Goal: Information Seeking & Learning: Learn about a topic

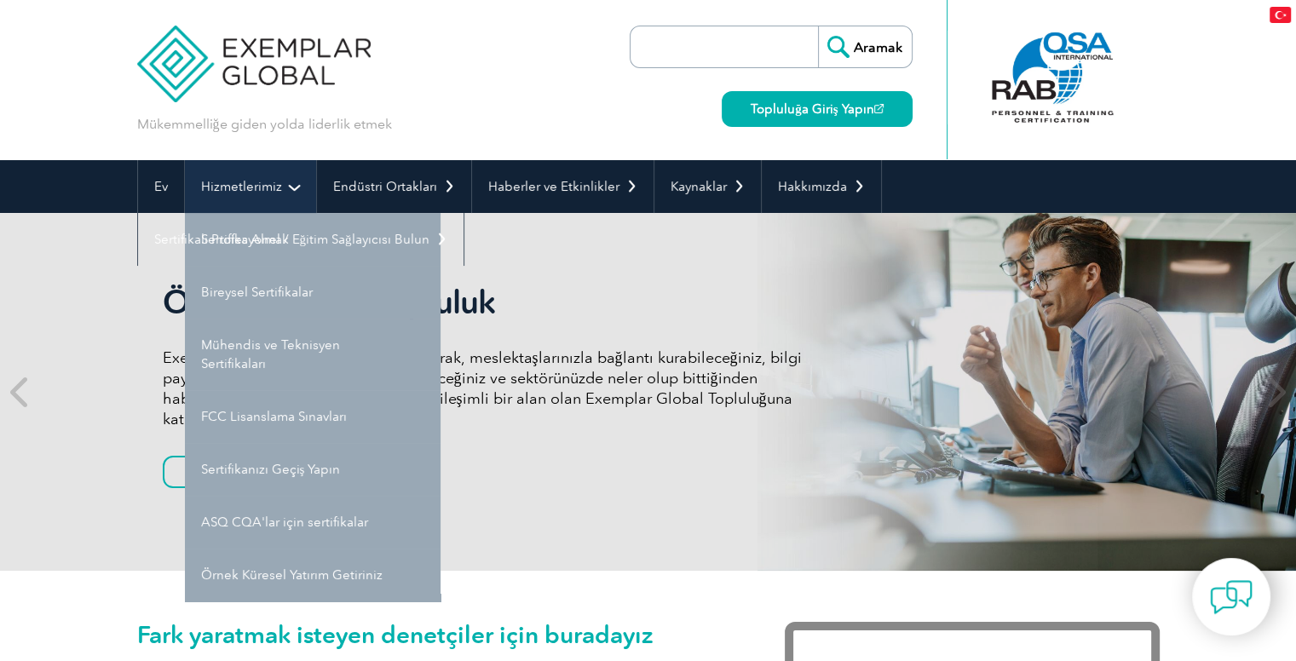
click at [283, 184] on link "Hizmetlerimiz" at bounding box center [250, 186] width 131 height 53
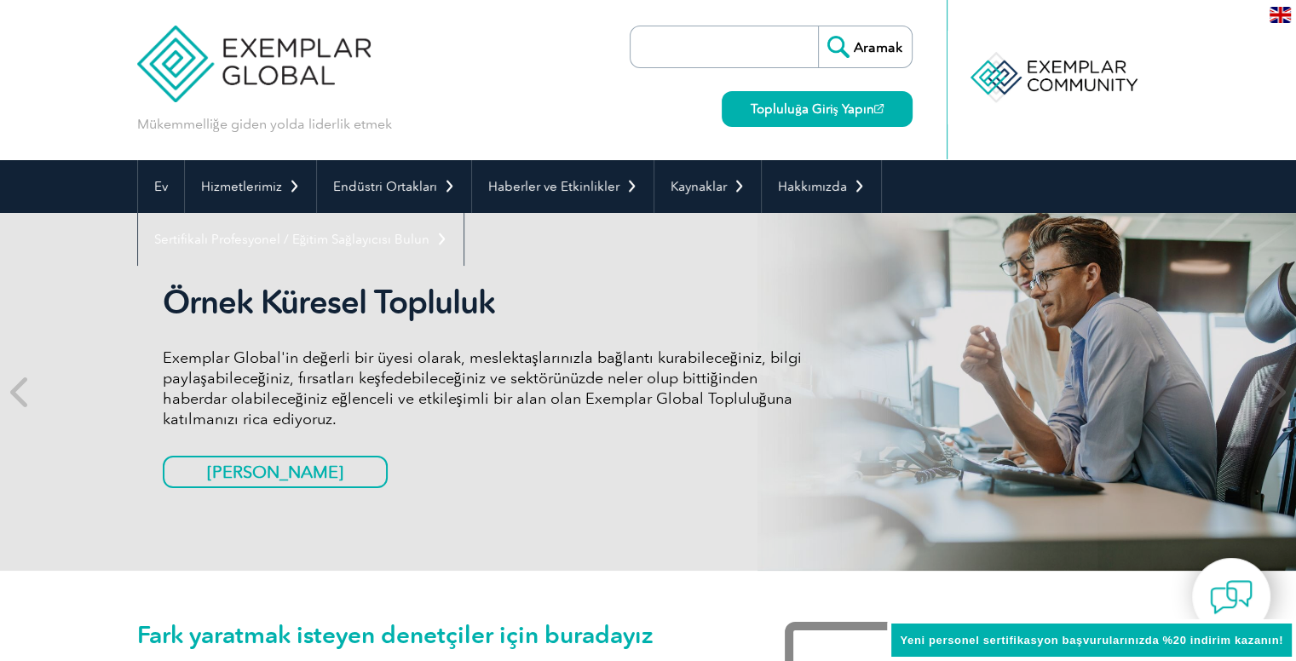
click at [661, 53] on input "search" at bounding box center [728, 46] width 179 height 41
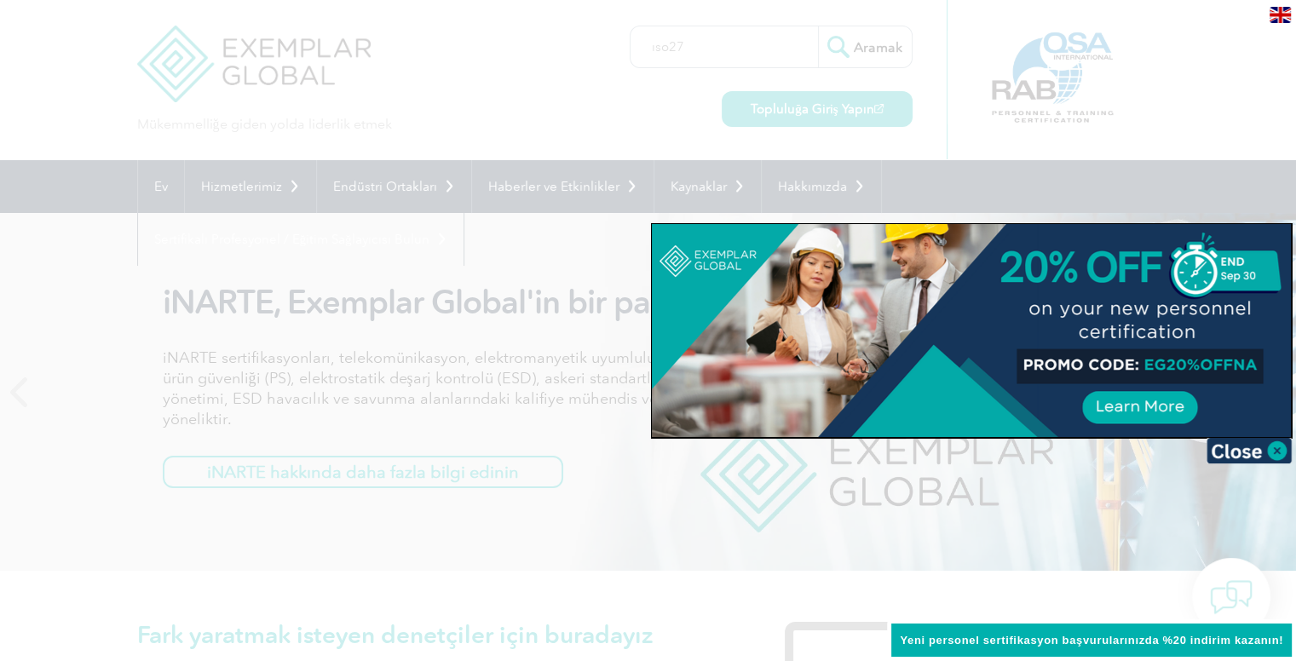
click at [685, 52] on div at bounding box center [648, 330] width 1296 height 661
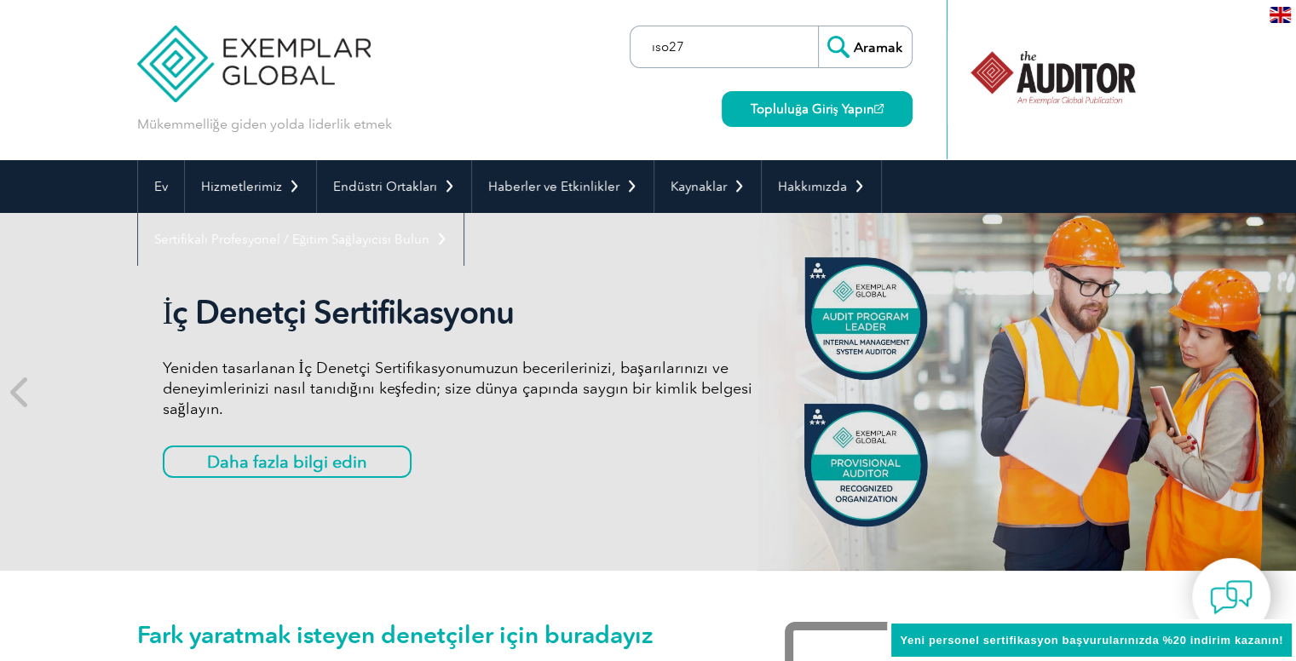
click at [685, 52] on input "ıso27" at bounding box center [728, 46] width 179 height 41
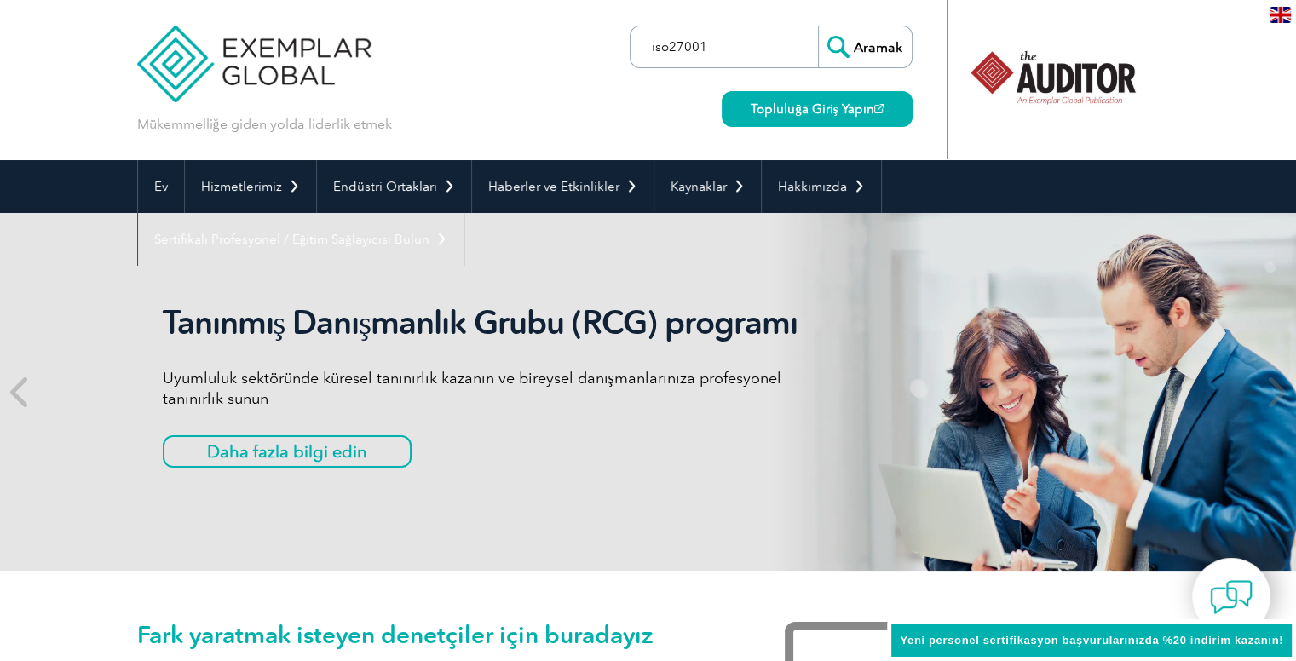
type input "ıso27001"
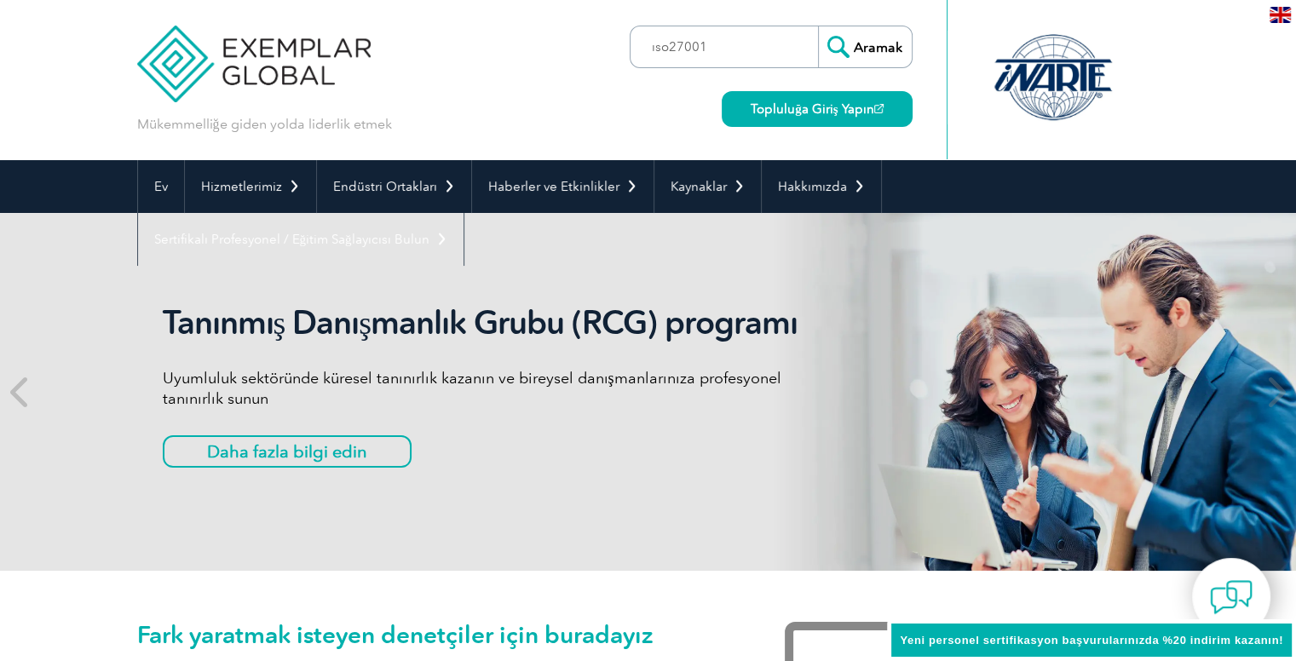
click at [883, 51] on input "Aramak" at bounding box center [865, 46] width 94 height 41
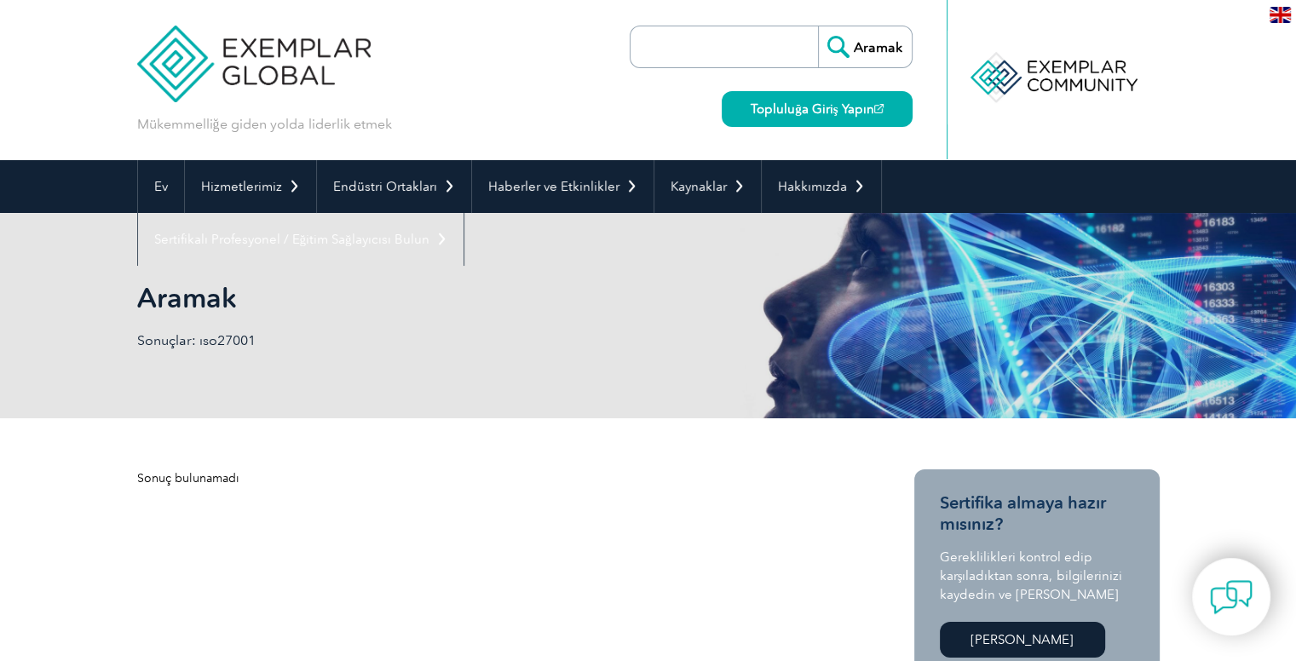
click at [740, 47] on input "search" at bounding box center [728, 46] width 179 height 41
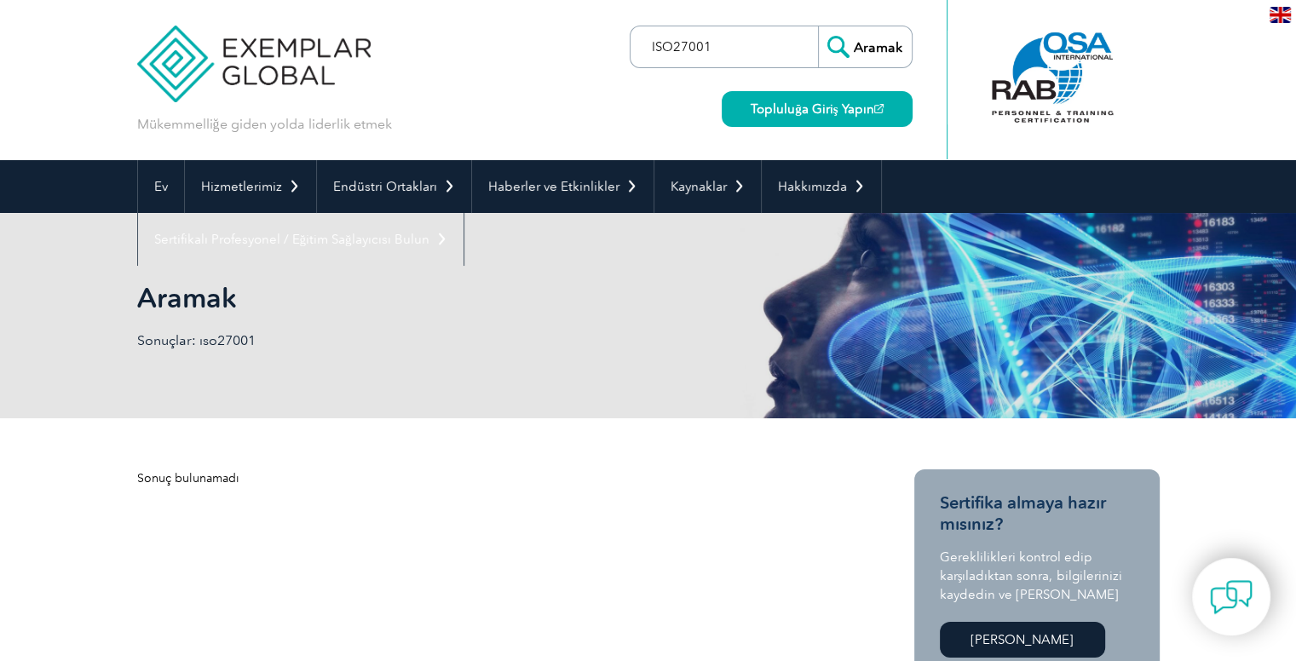
type input "ISO27001"
click at [871, 49] on input "Aramak" at bounding box center [865, 46] width 94 height 41
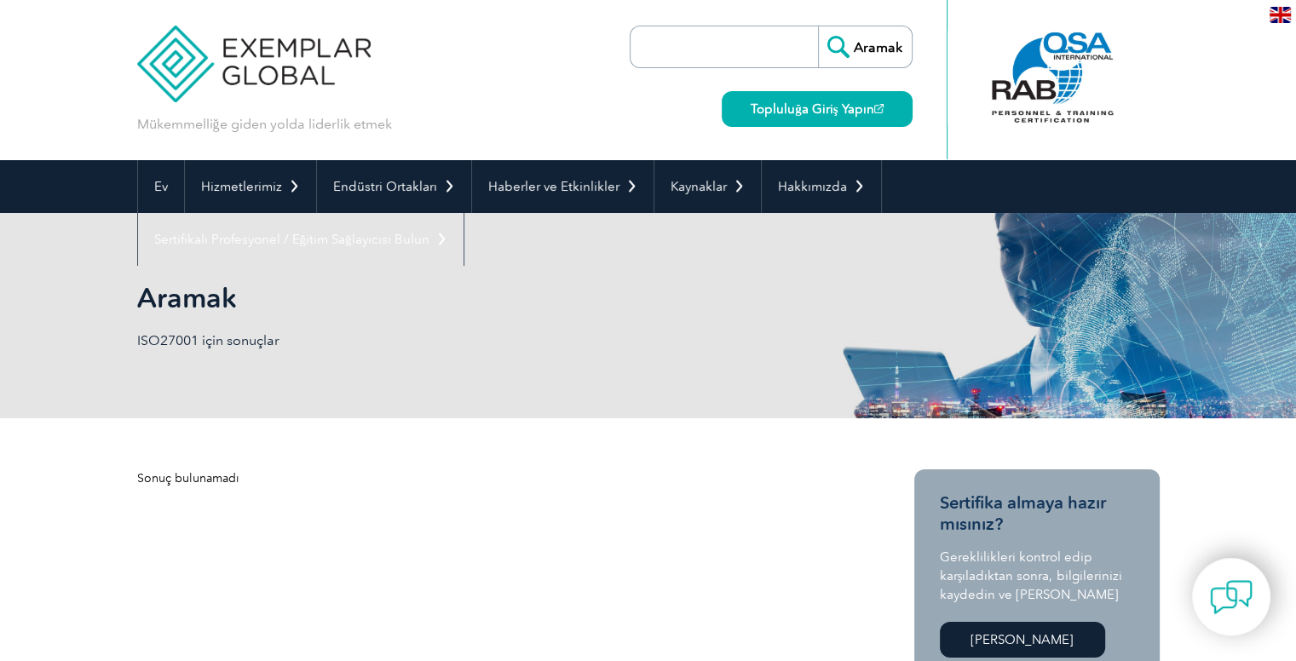
click at [1282, 9] on img at bounding box center [1280, 15] width 21 height 16
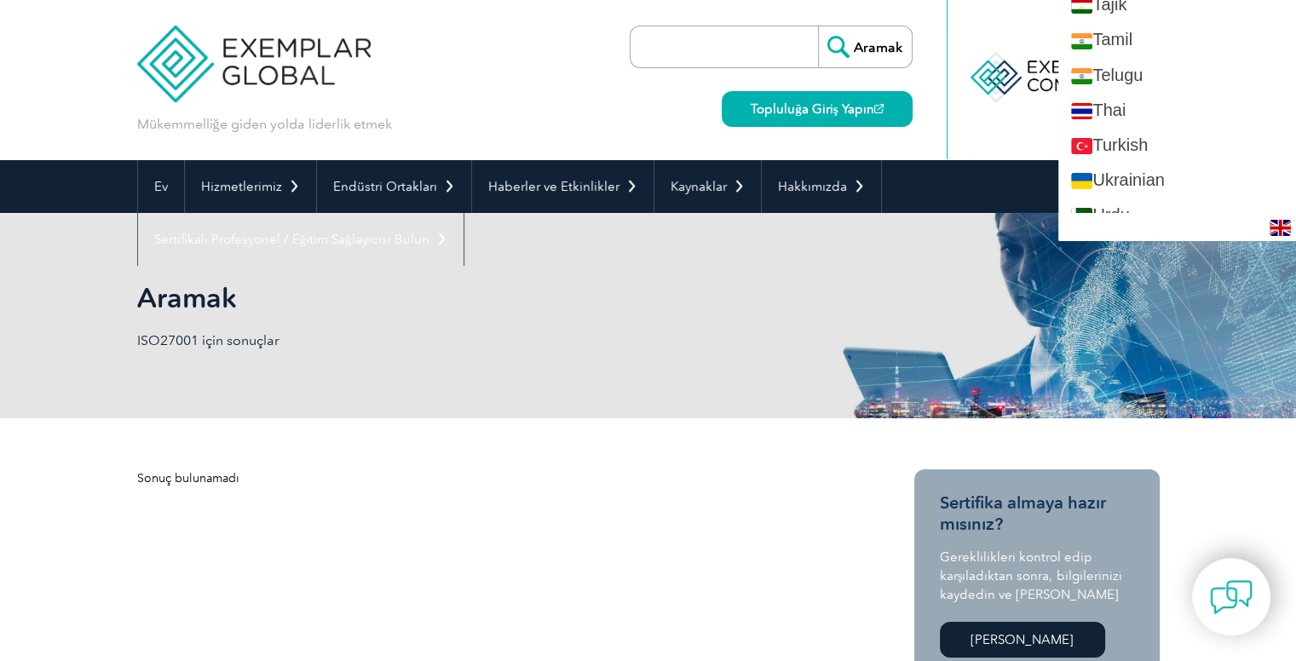
scroll to position [3143, 0]
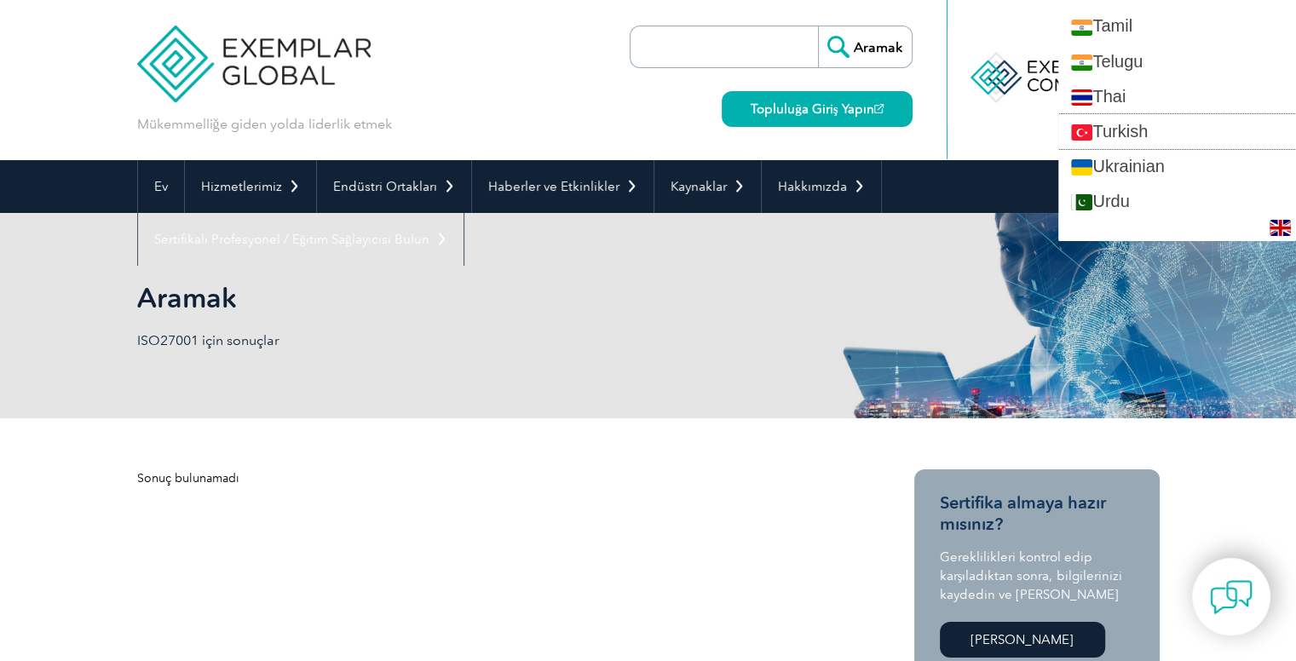
click at [1197, 114] on link "Turkish" at bounding box center [1177, 131] width 238 height 35
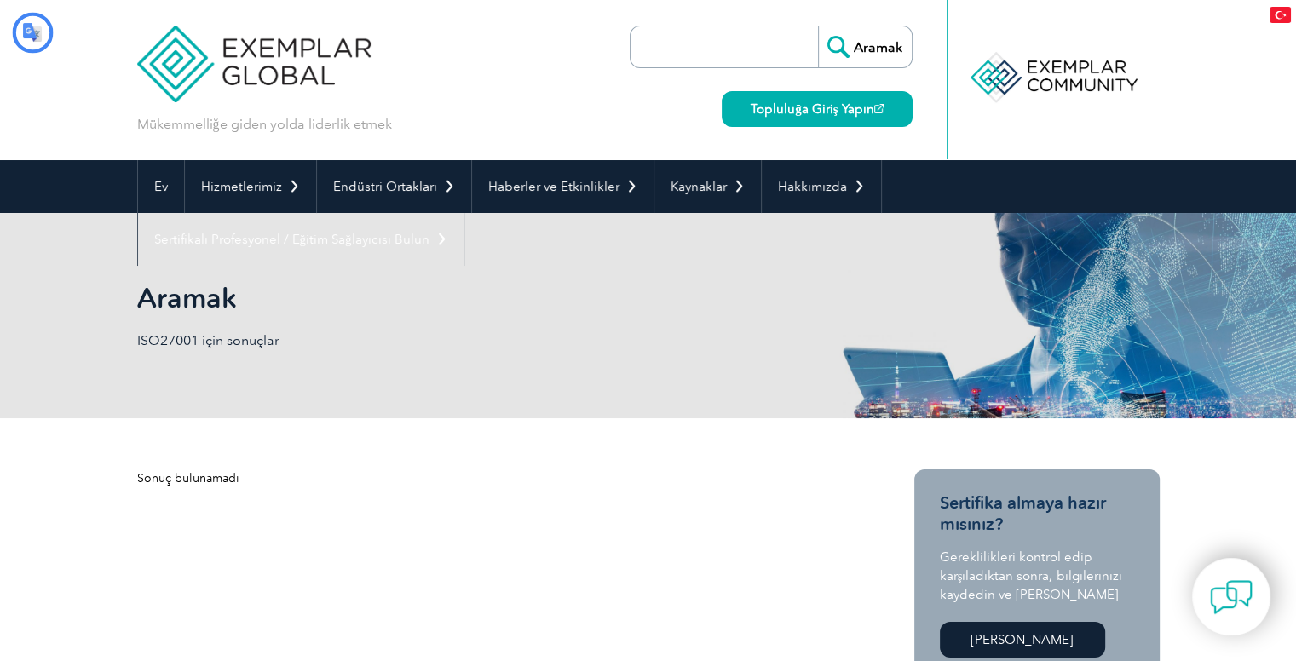
scroll to position [0, 0]
drag, startPoint x: 135, startPoint y: 336, endPoint x: 147, endPoint y: 336, distance: 12.8
click at [147, 336] on div "Aramak ISO27001 için sonuçlar" at bounding box center [648, 315] width 1296 height 205
click at [225, 343] on font "ISO27001 için sonuçlar" at bounding box center [208, 340] width 142 height 16
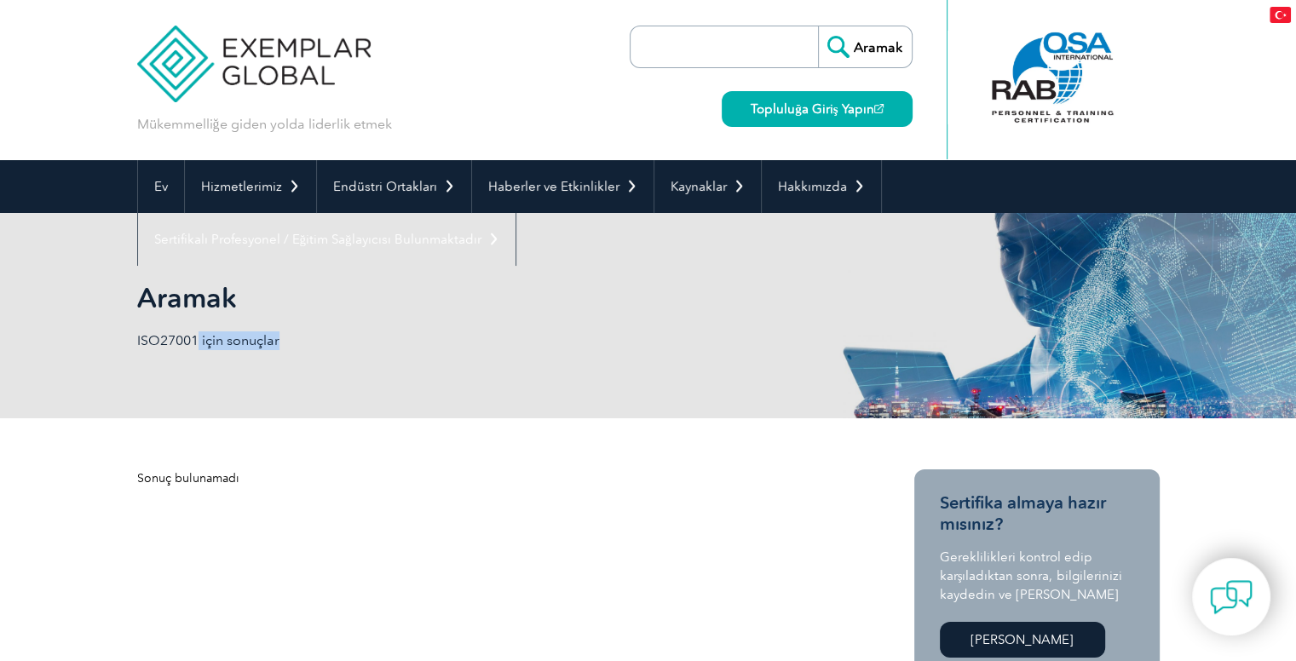
drag, startPoint x: 200, startPoint y: 340, endPoint x: 133, endPoint y: 336, distance: 67.5
click at [133, 336] on div "Aramak ISO27001 için sonuçlar" at bounding box center [648, 315] width 1296 height 205
drag, startPoint x: 133, startPoint y: 336, endPoint x: 198, endPoint y: 338, distance: 64.8
click at [198, 338] on div "Aramak ISO27001 için sonuçlar" at bounding box center [648, 315] width 1296 height 205
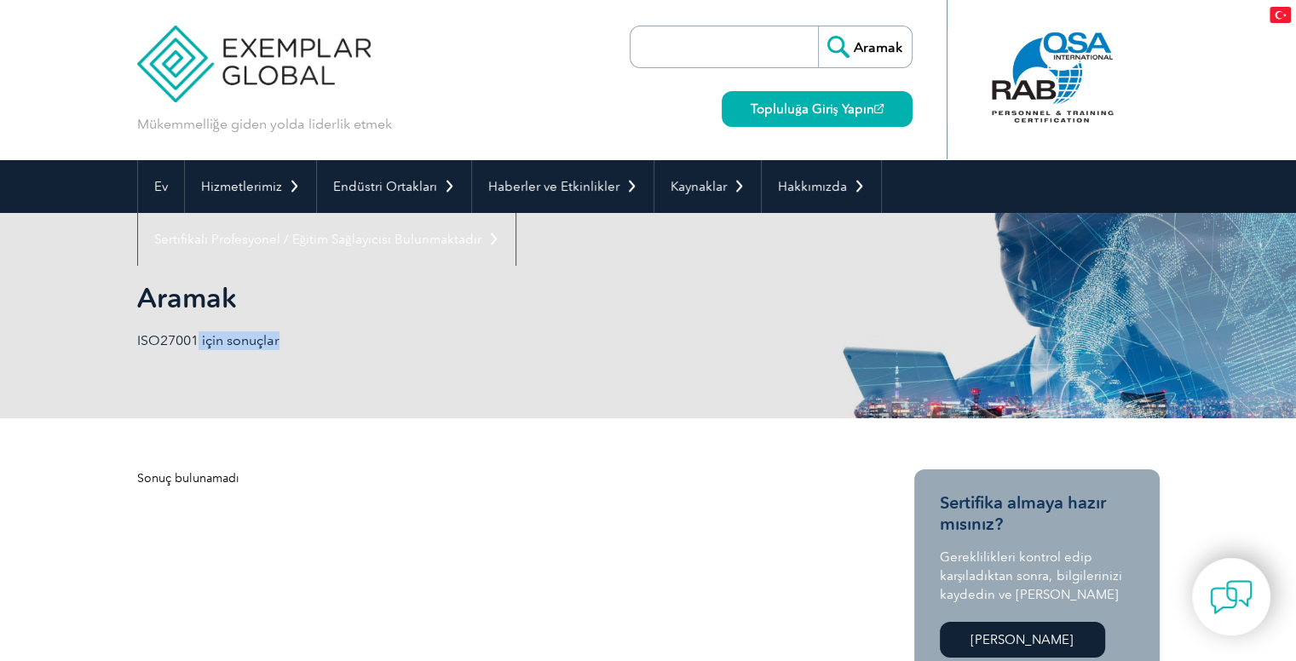
click at [198, 338] on font "ISO27001 için sonuçlar" at bounding box center [208, 340] width 142 height 16
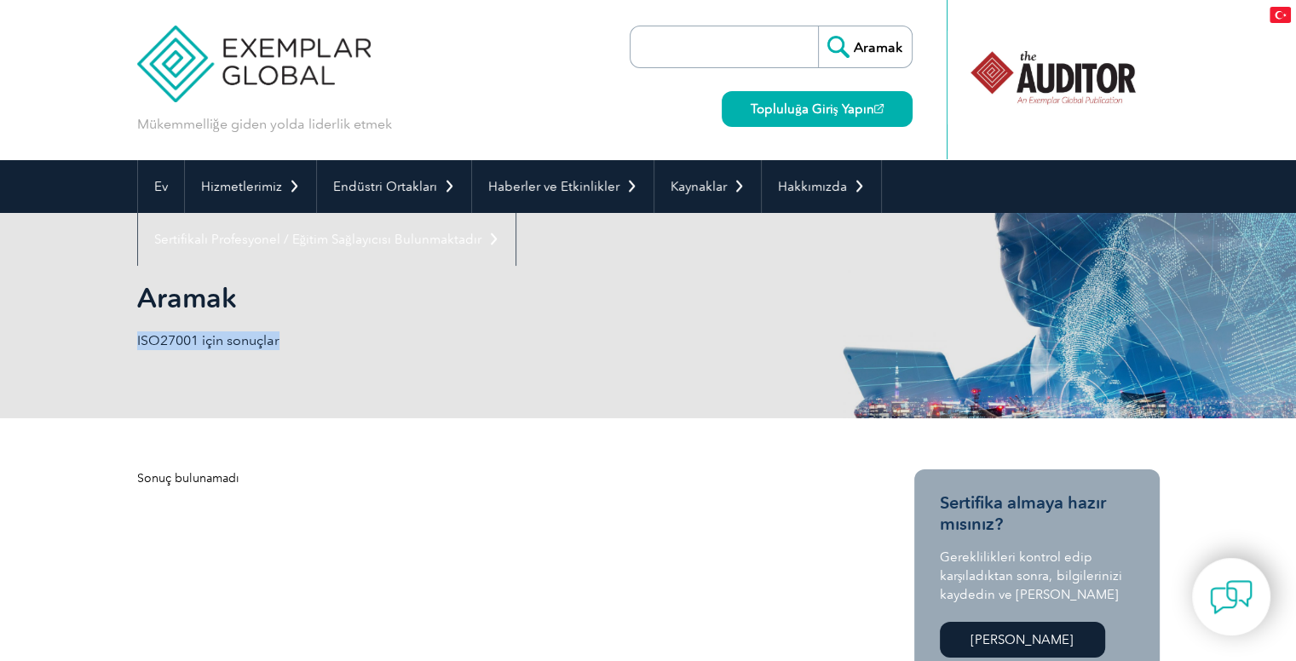
click at [199, 338] on font "ISO27001 için sonuçlar" at bounding box center [208, 340] width 142 height 16
drag, startPoint x: 199, startPoint y: 338, endPoint x: 136, endPoint y: 340, distance: 63.1
click at [137, 340] on font "ISO27001 için sonuçlar" at bounding box center [208, 340] width 142 height 16
copy font "ISO27001"
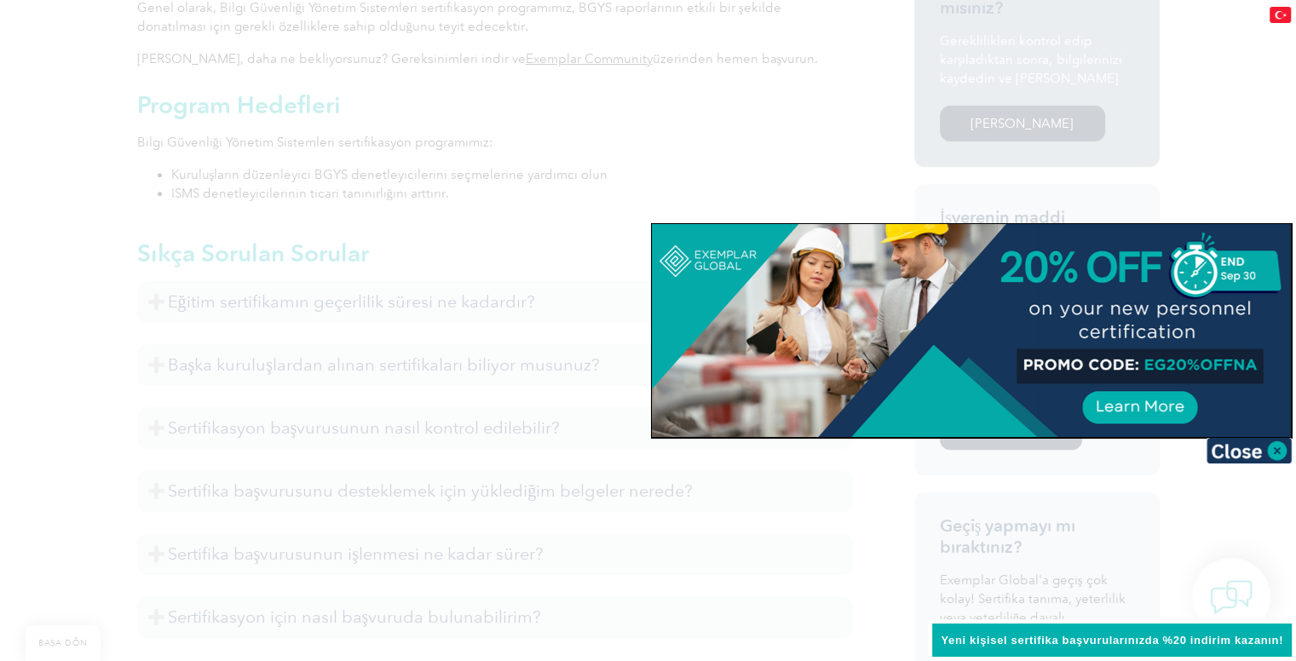
scroll to position [652, 0]
click at [1271, 451] on img at bounding box center [1249, 451] width 85 height 26
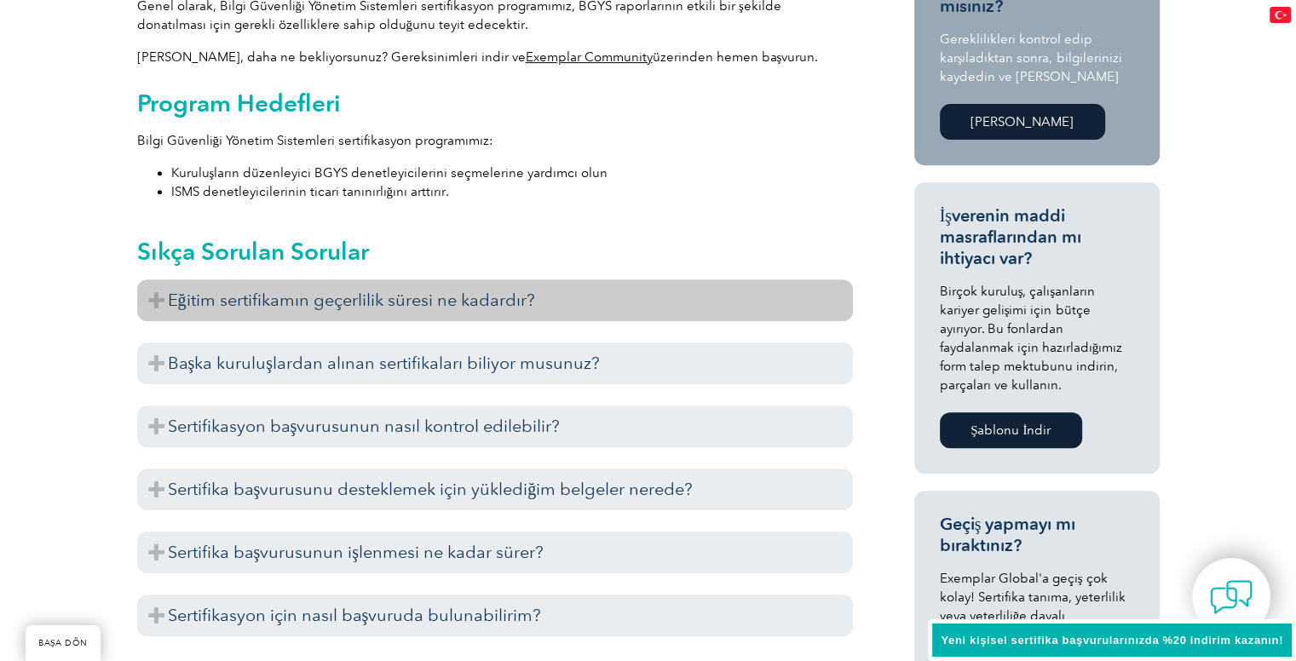
click at [638, 301] on h3 "Eğitim sertifikamın geçerlilik süresi ne kadardır?" at bounding box center [495, 301] width 716 height 42
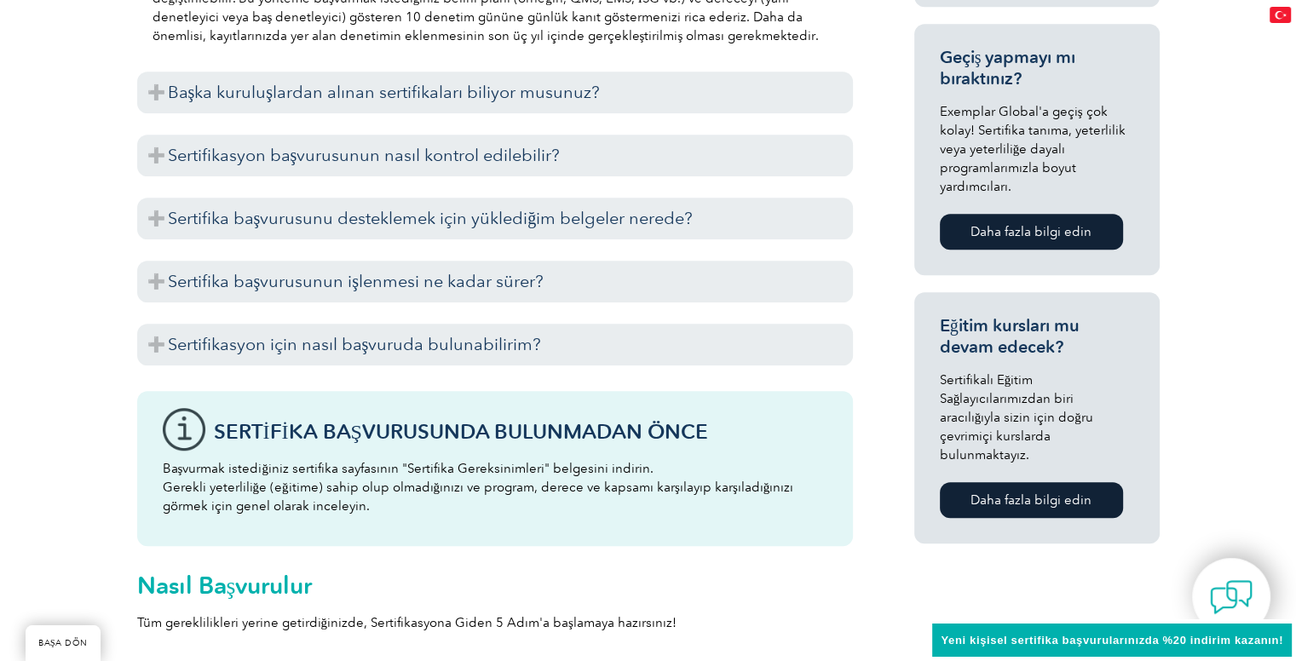
scroll to position [1102, 0]
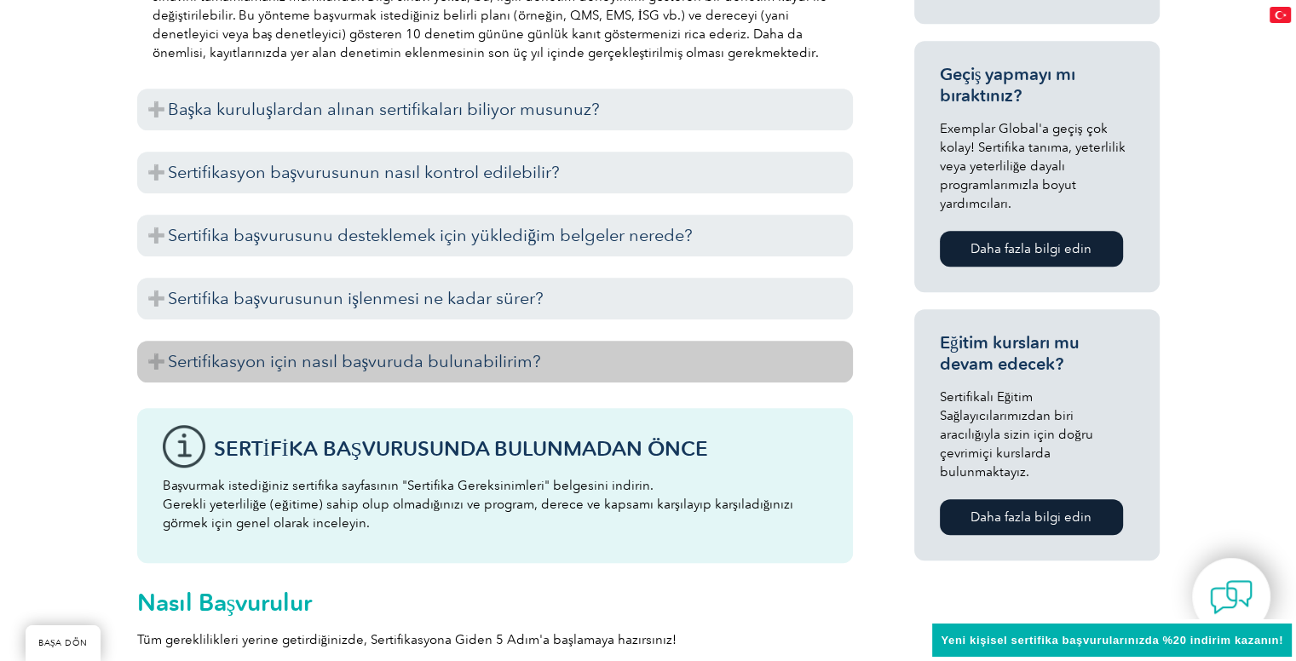
click at [565, 353] on h3 "Sertifikasyon için nasıl başvuruda bulunabilirim?" at bounding box center [495, 362] width 716 height 42
